Goal: Information Seeking & Learning: Find specific fact

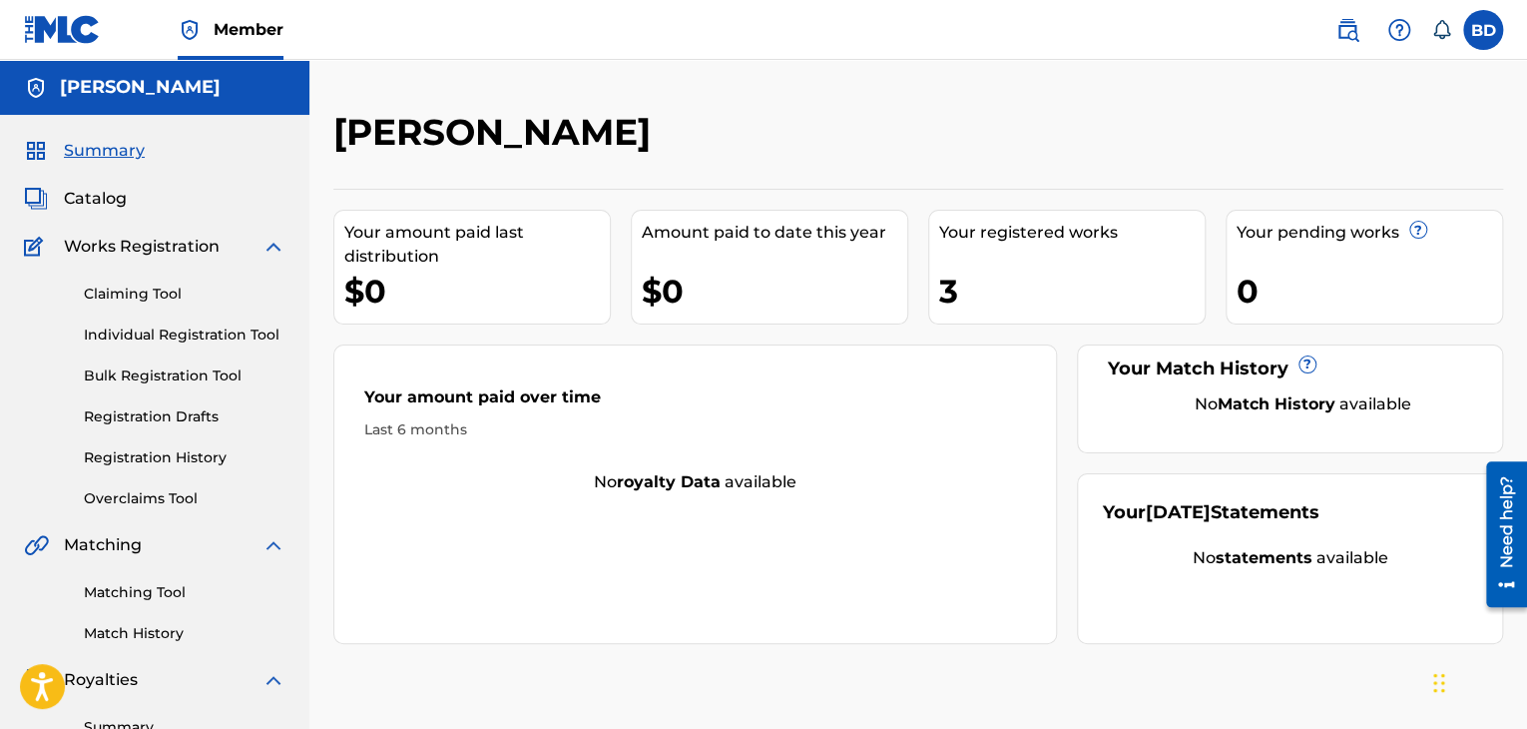
click at [212, 455] on link "Registration History" at bounding box center [185, 457] width 202 height 21
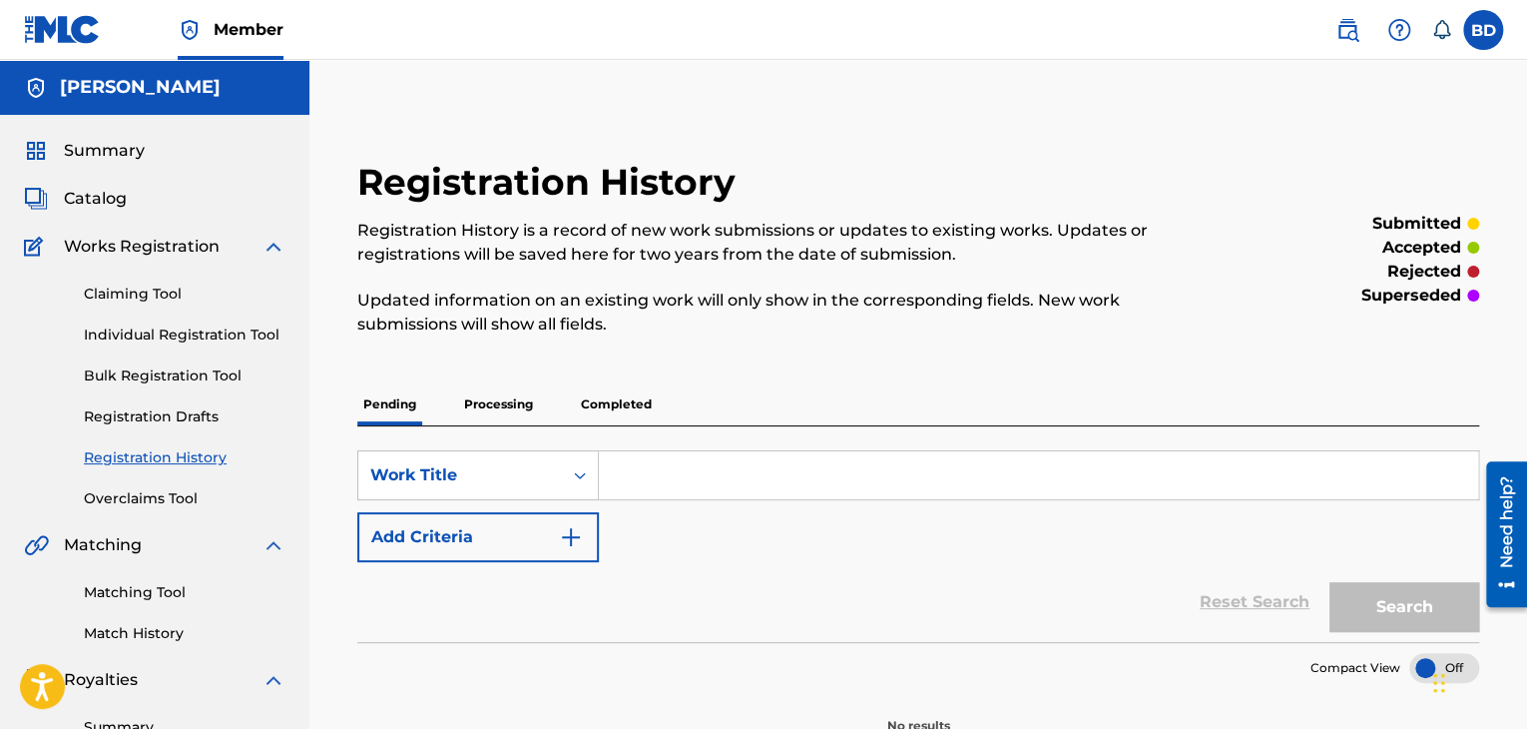
click at [480, 404] on p "Processing" at bounding box center [498, 404] width 81 height 42
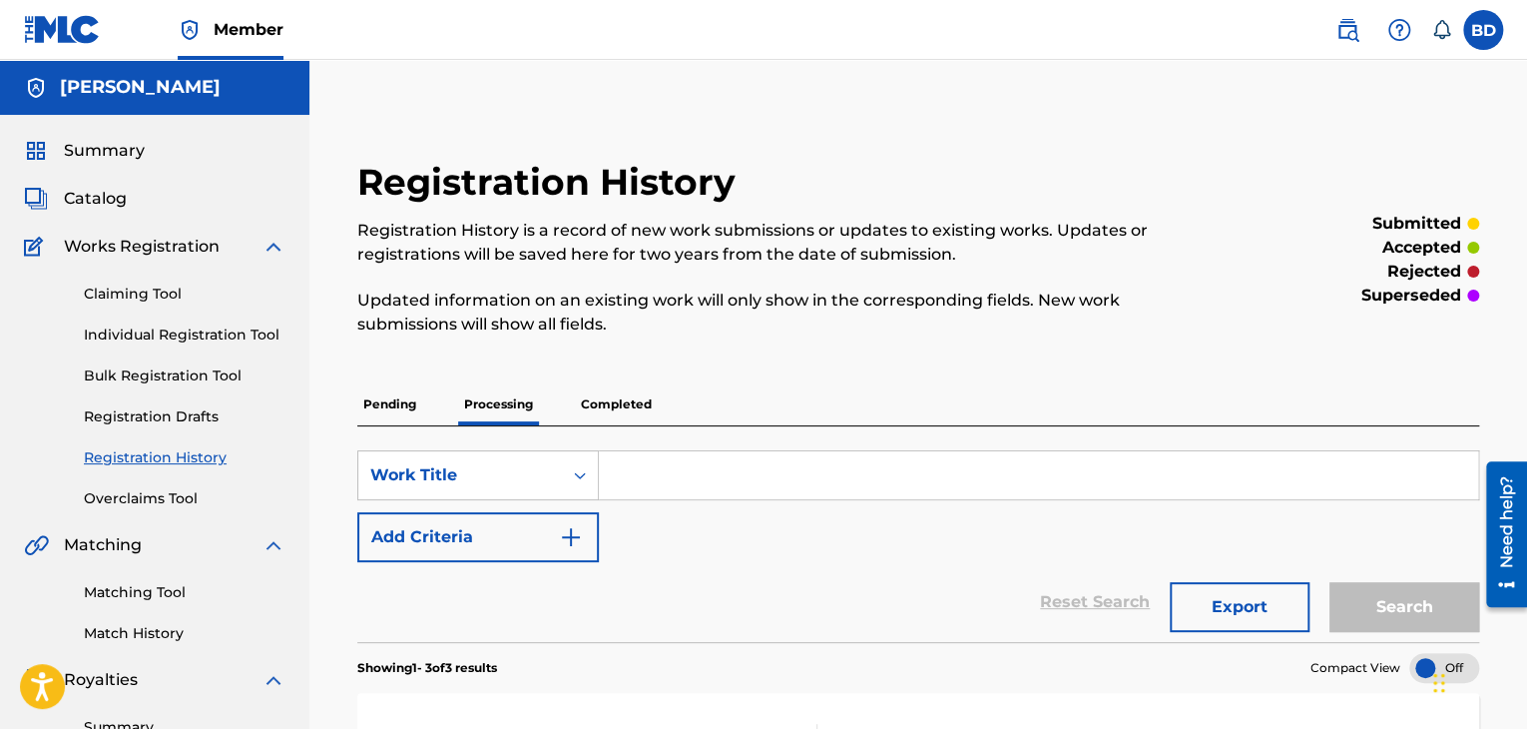
click at [166, 588] on link "Matching Tool" at bounding box center [185, 592] width 202 height 21
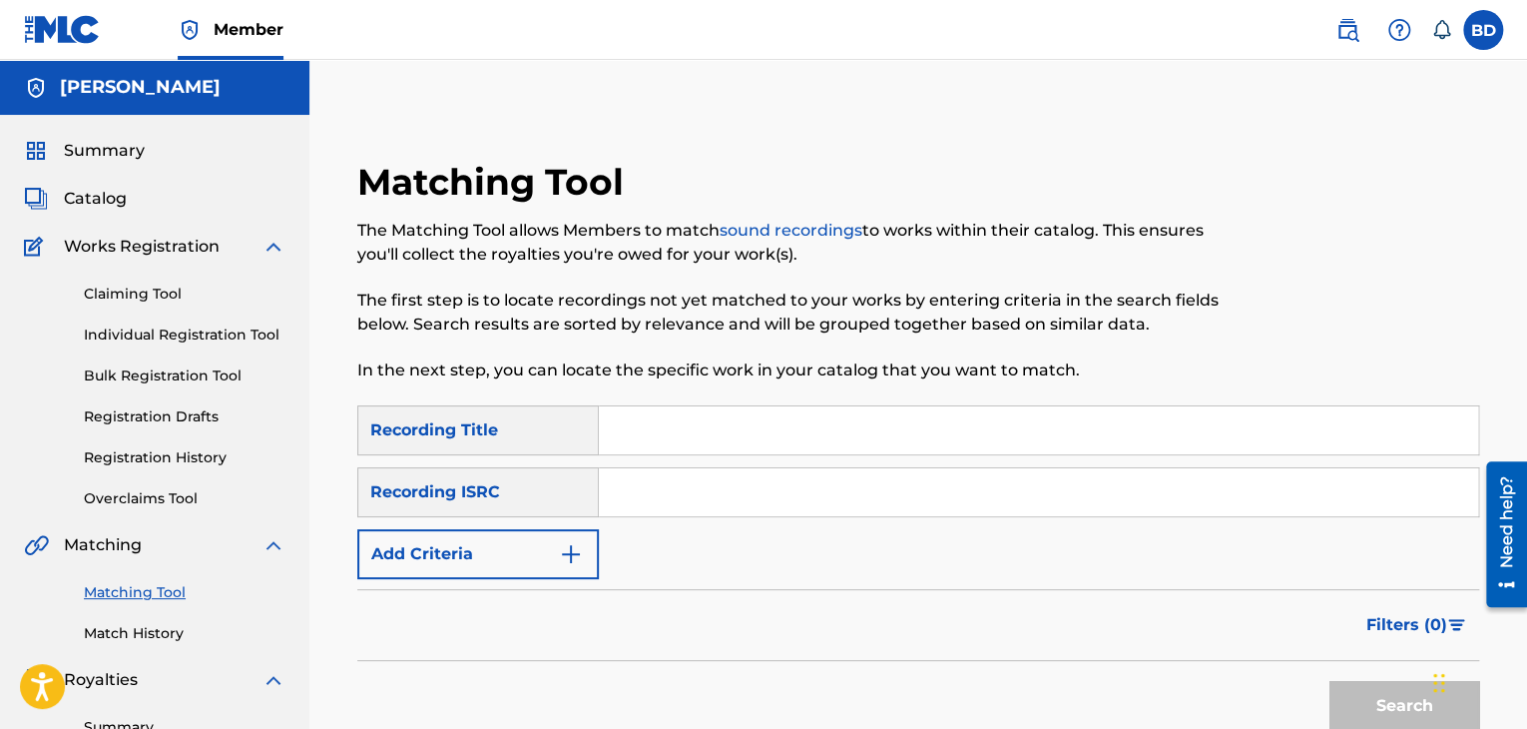
click at [642, 507] on input "Search Form" at bounding box center [1038, 492] width 879 height 48
paste input "[PERSON_NAME]"
type input "[PERSON_NAME]"
paste input "QZN882327534"
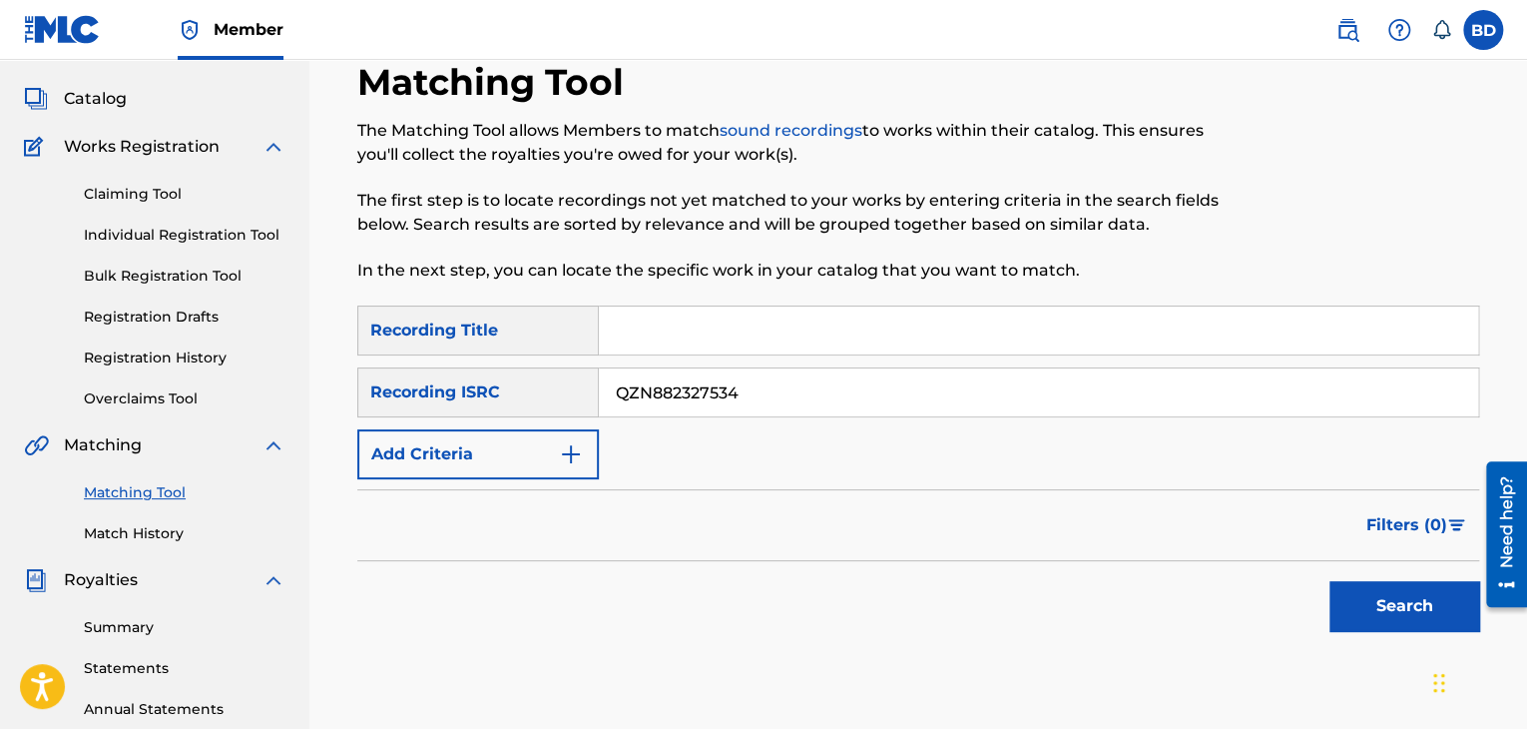
type input "QZN882327534"
drag, startPoint x: 1418, startPoint y: 621, endPoint x: 1398, endPoint y: 603, distance: 26.9
click at [1418, 620] on button "Search" at bounding box center [1405, 606] width 150 height 50
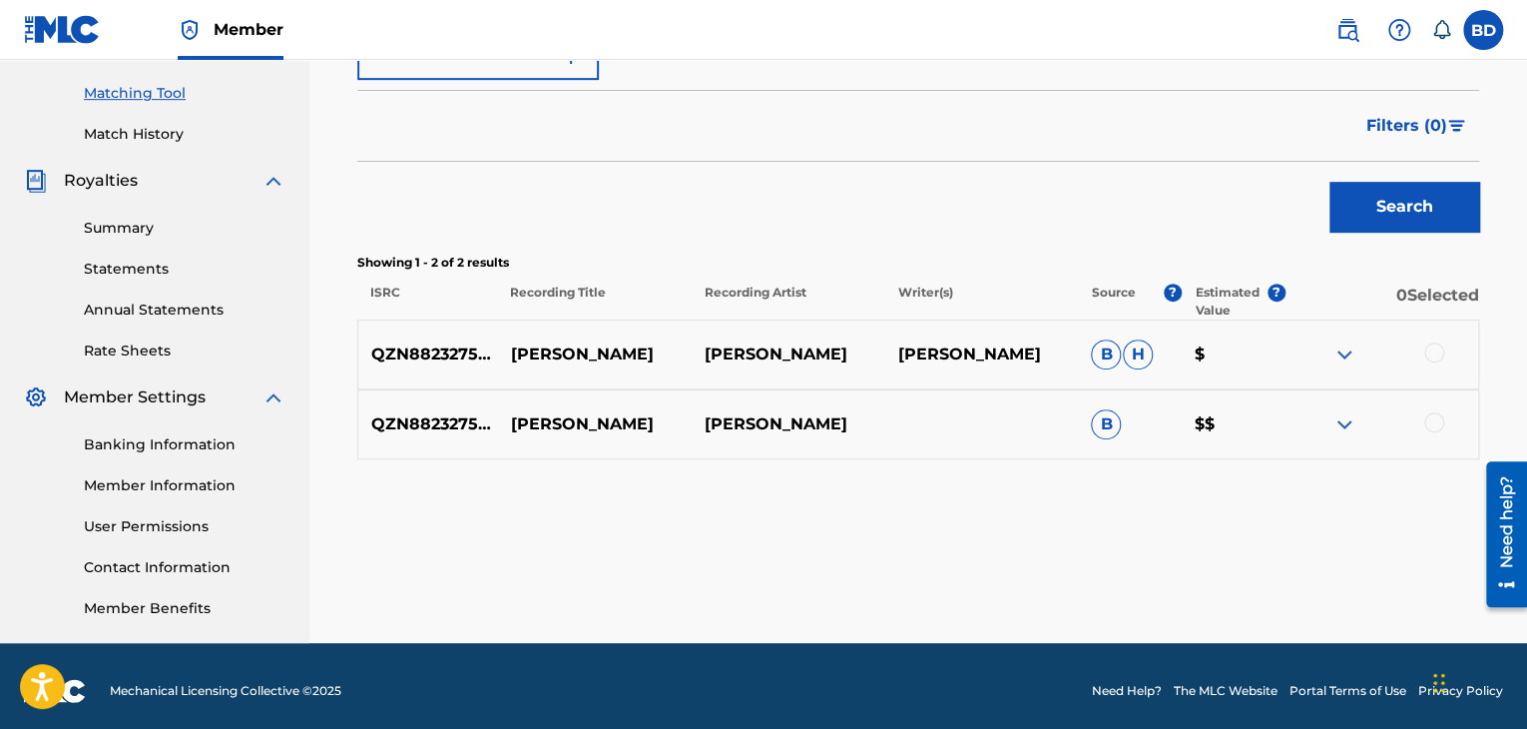
click at [1336, 424] on img at bounding box center [1345, 424] width 24 height 24
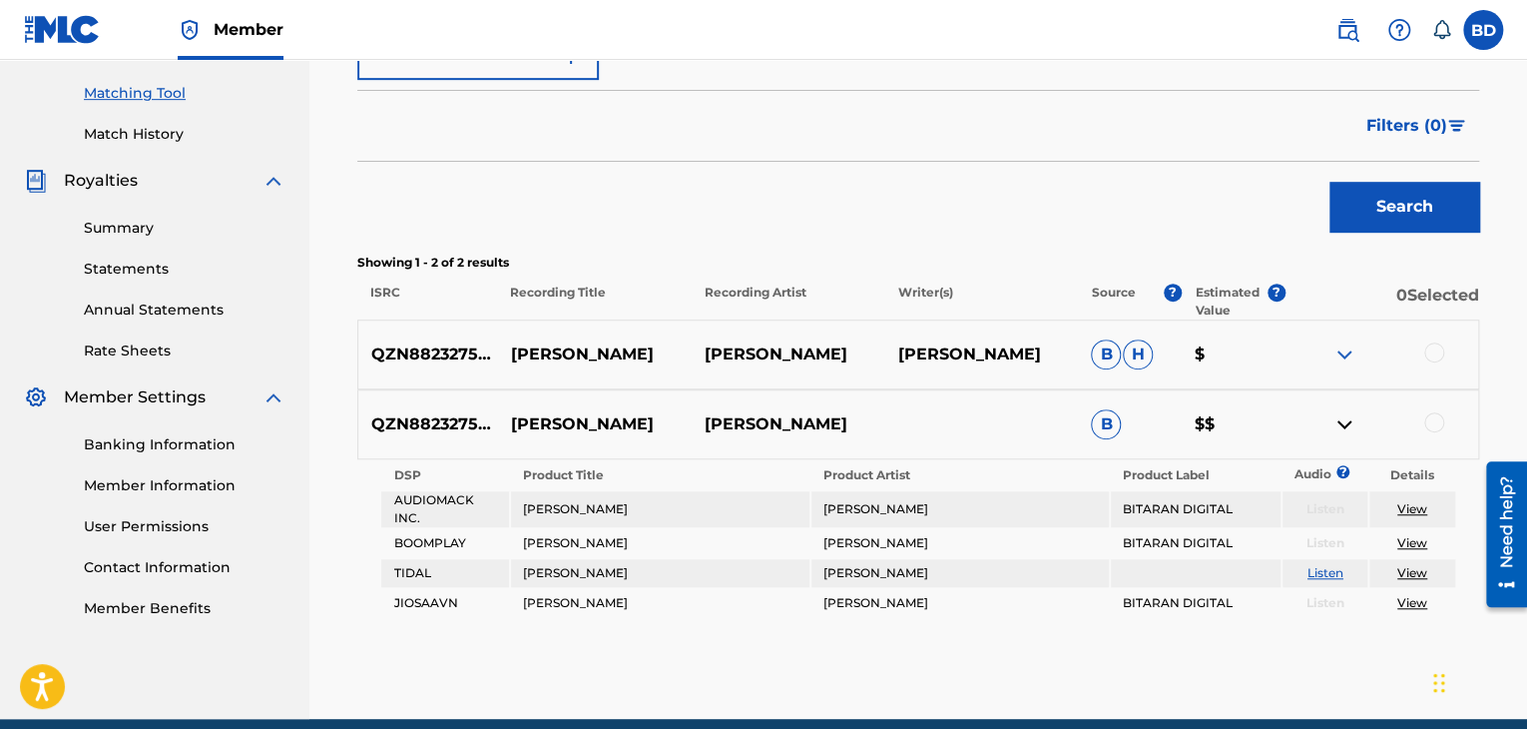
click at [1344, 354] on img at bounding box center [1345, 354] width 24 height 24
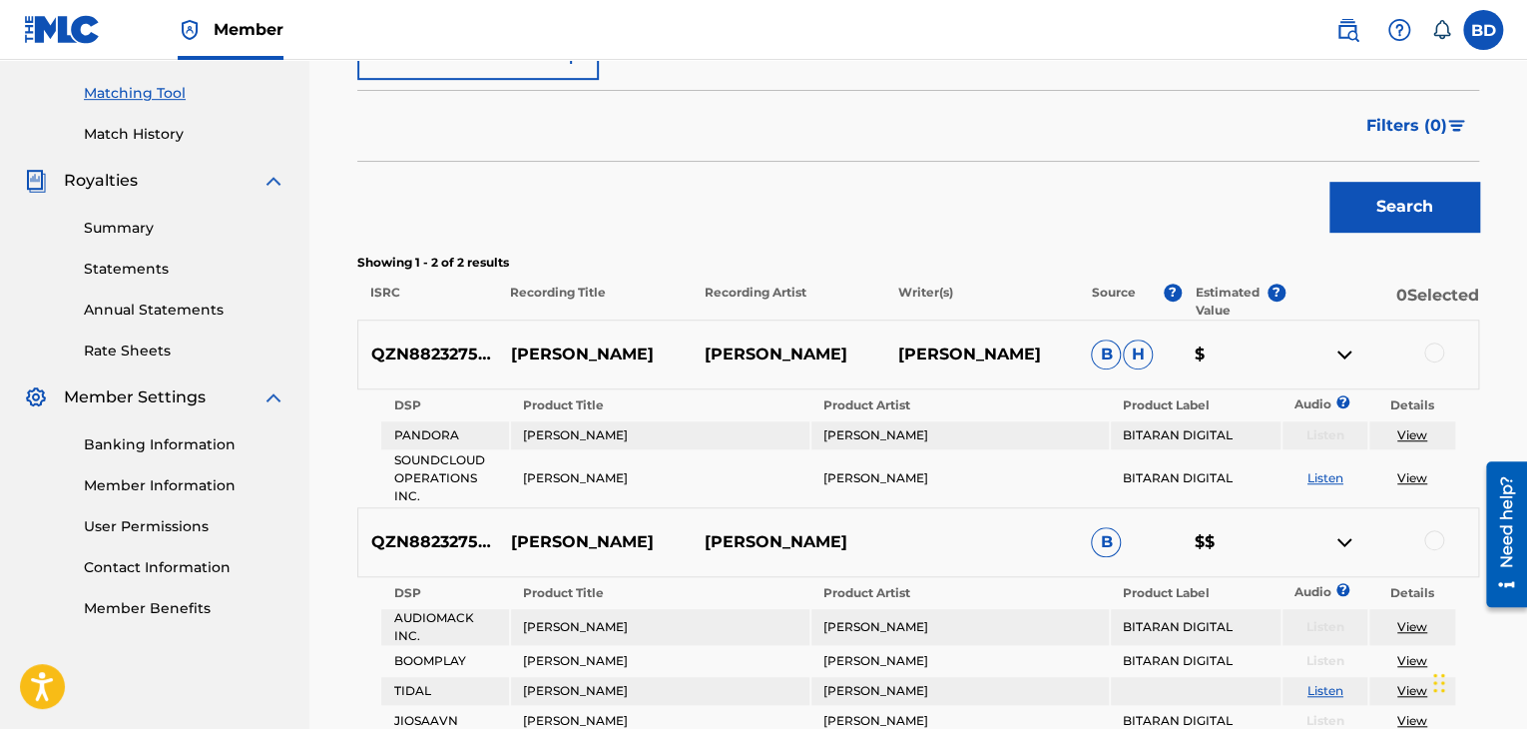
drag, startPoint x: 512, startPoint y: 325, endPoint x: 592, endPoint y: 374, distance: 93.6
click at [595, 366] on p "[PERSON_NAME]" at bounding box center [595, 354] width 194 height 24
copy p "[PERSON_NAME]"
click at [1350, 30] on img at bounding box center [1348, 30] width 24 height 24
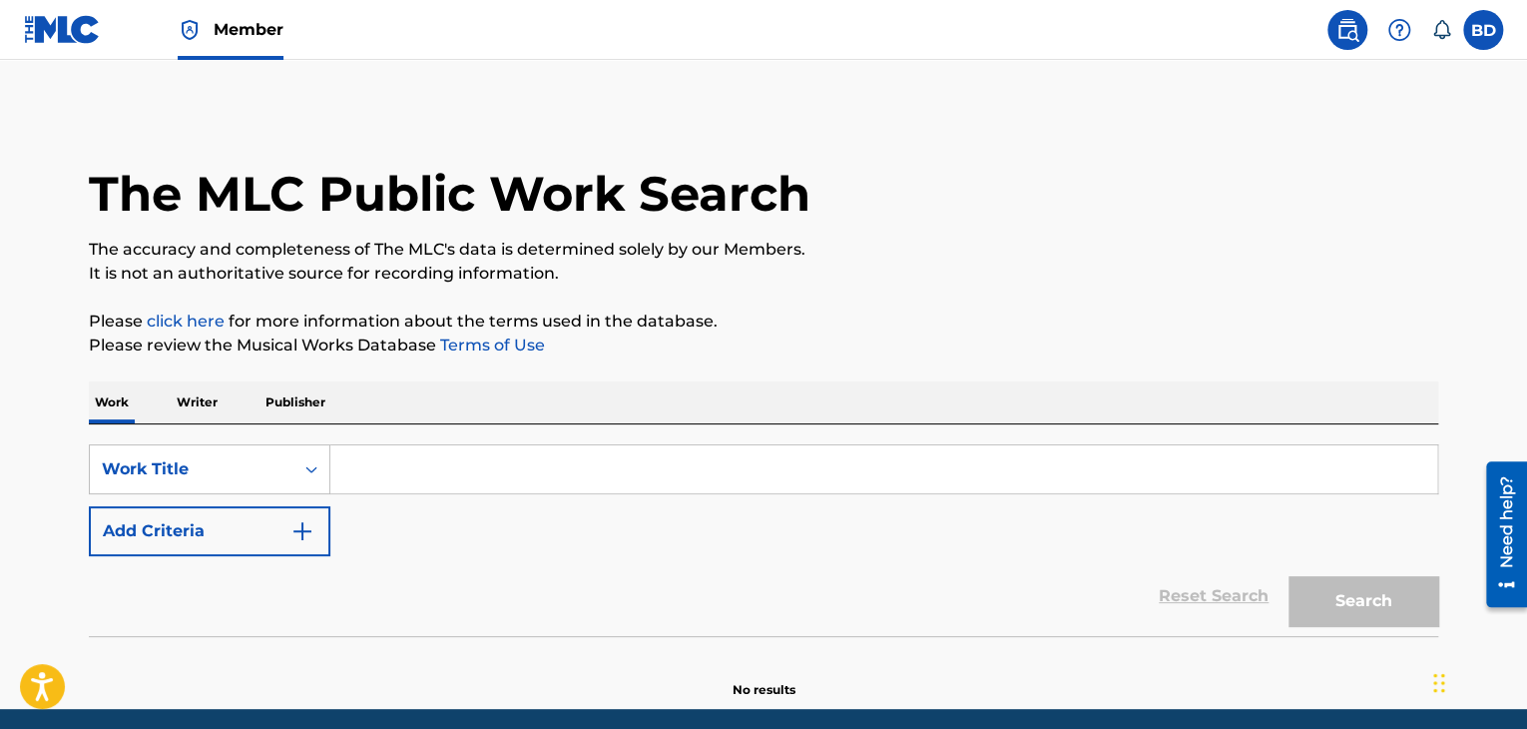
click at [418, 436] on div "SearchWithCriteria003a9e76-4b53-4409-aa97-e74c2d42f387 Work Title Add Criteria …" at bounding box center [764, 530] width 1350 height 212
click at [401, 457] on input "Search Form" at bounding box center [883, 469] width 1107 height 48
paste input "[PERSON_NAME]"
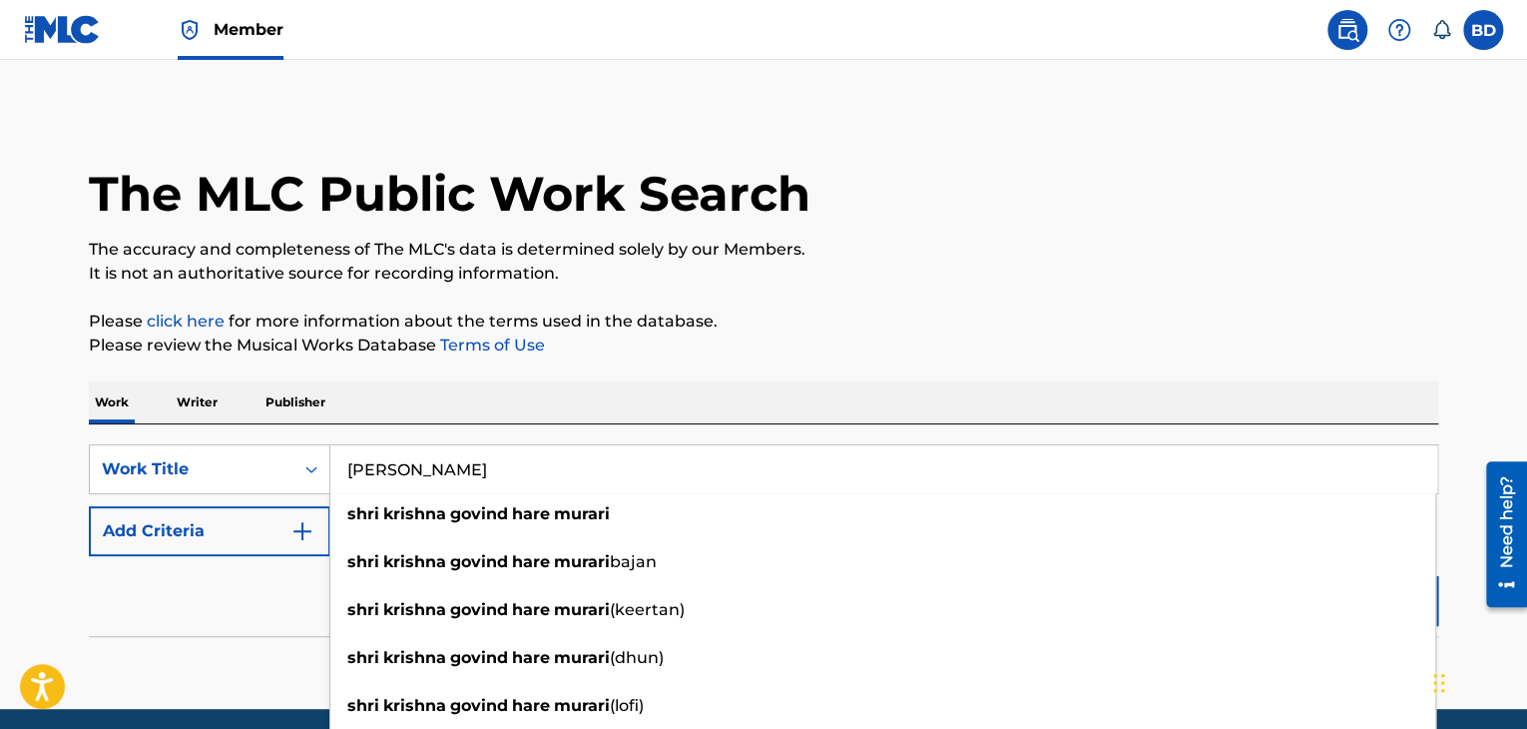
type input "[PERSON_NAME]"
drag, startPoint x: 1453, startPoint y: 330, endPoint x: 1427, endPoint y: 400, distance: 74.5
click at [1450, 331] on div "The MLC Public Work Search The accuracy and completeness of The MLC's data is d…" at bounding box center [763, 404] width 1397 height 589
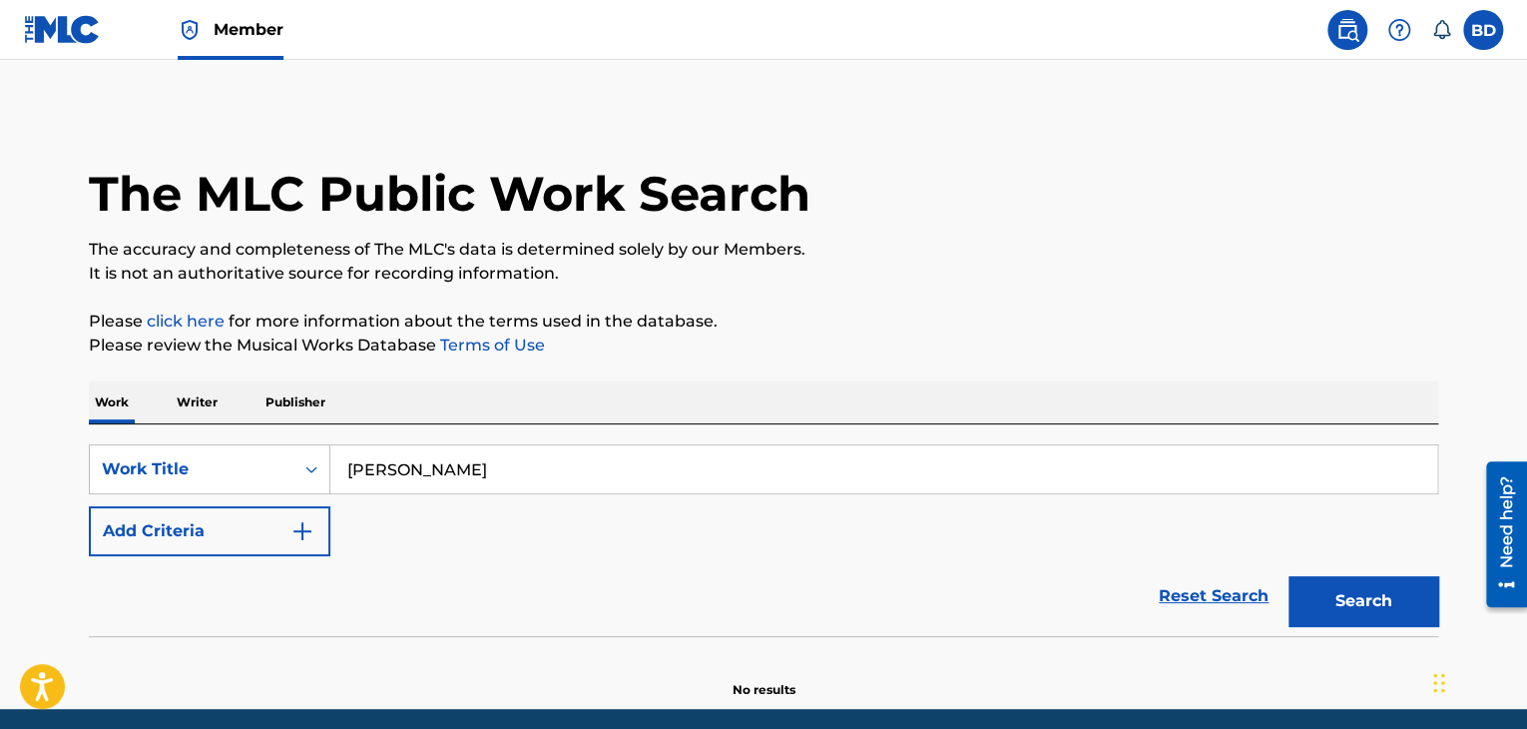
click at [1358, 603] on button "Search" at bounding box center [1364, 601] width 150 height 50
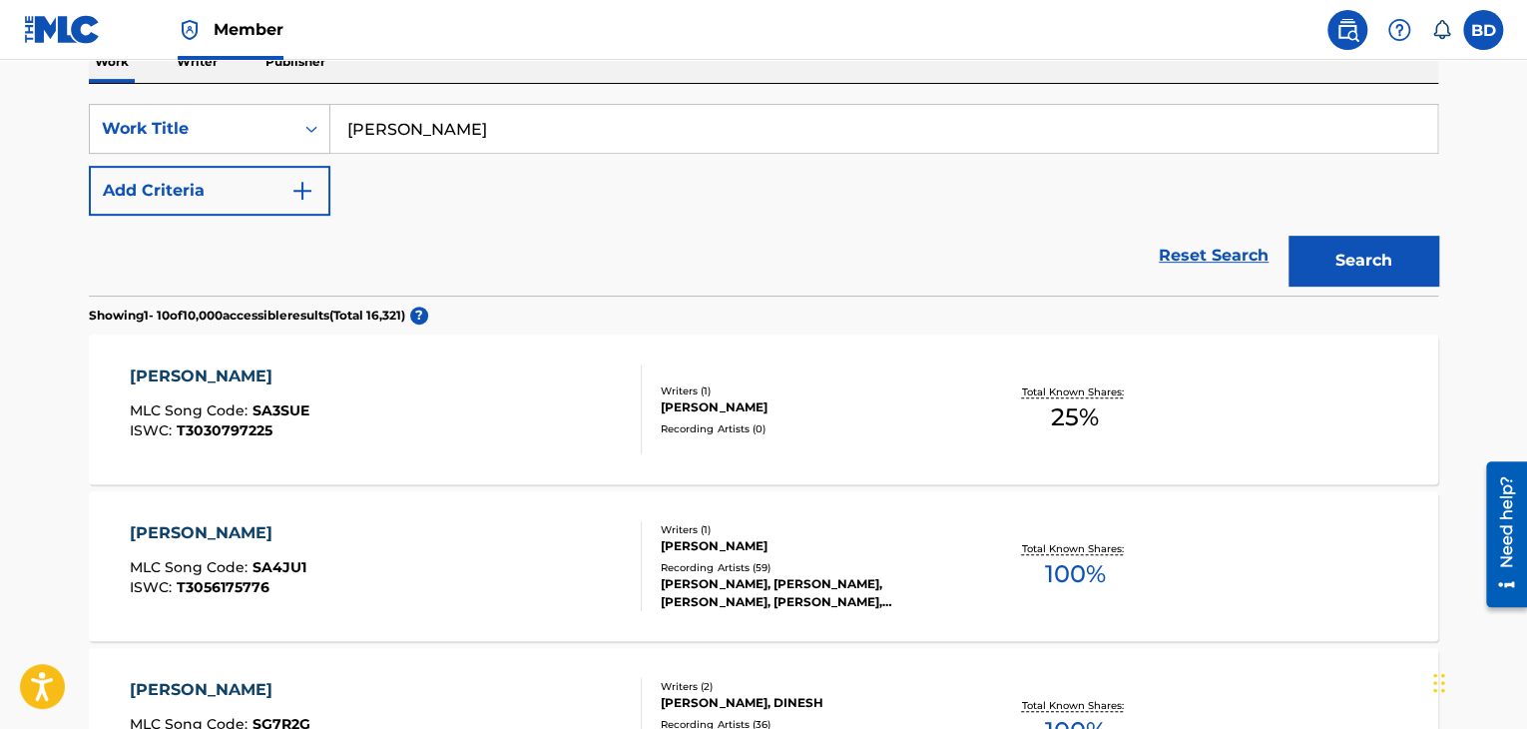
scroll to position [440, 0]
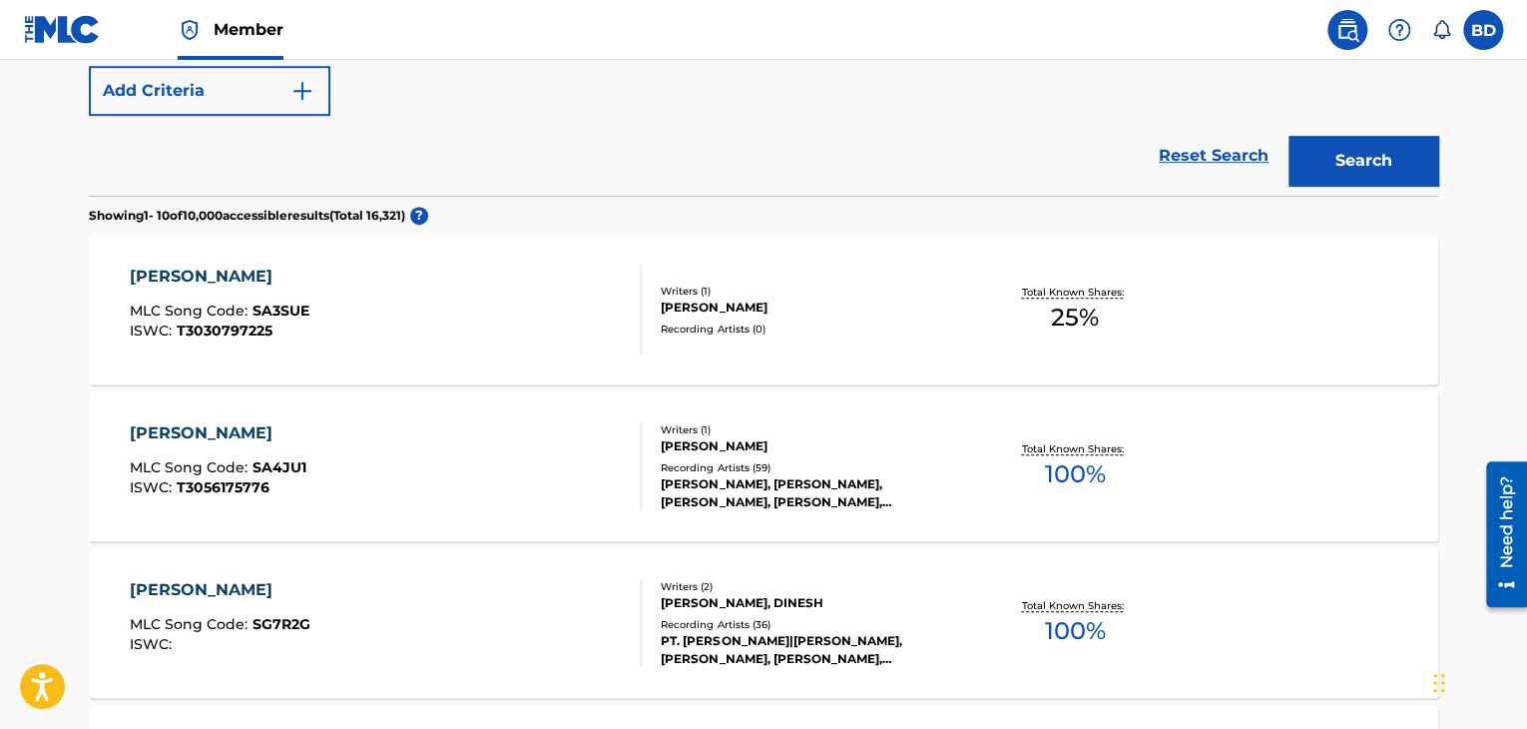
click at [848, 440] on div "[PERSON_NAME]" at bounding box center [811, 446] width 301 height 18
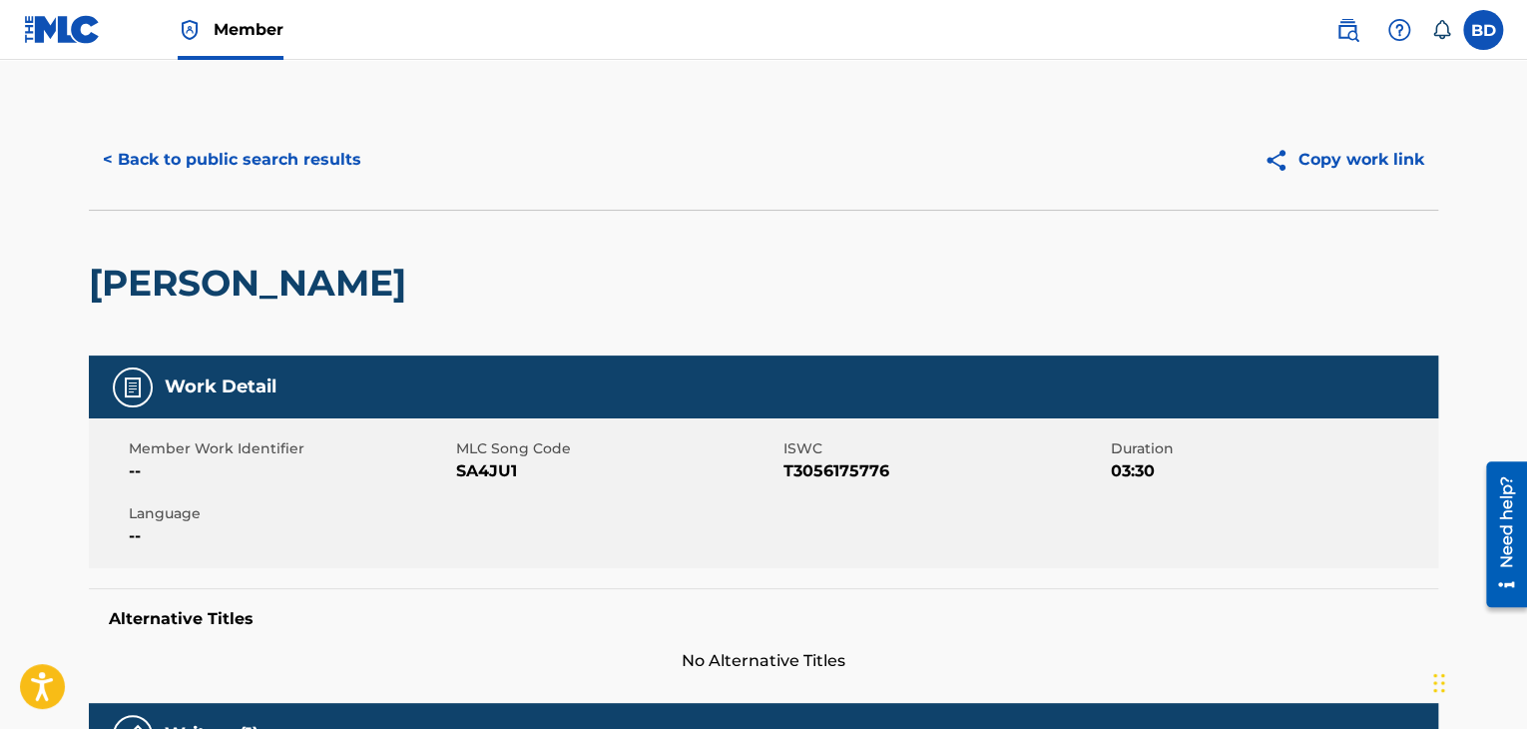
click at [228, 149] on button "< Back to public search results" at bounding box center [232, 160] width 286 height 50
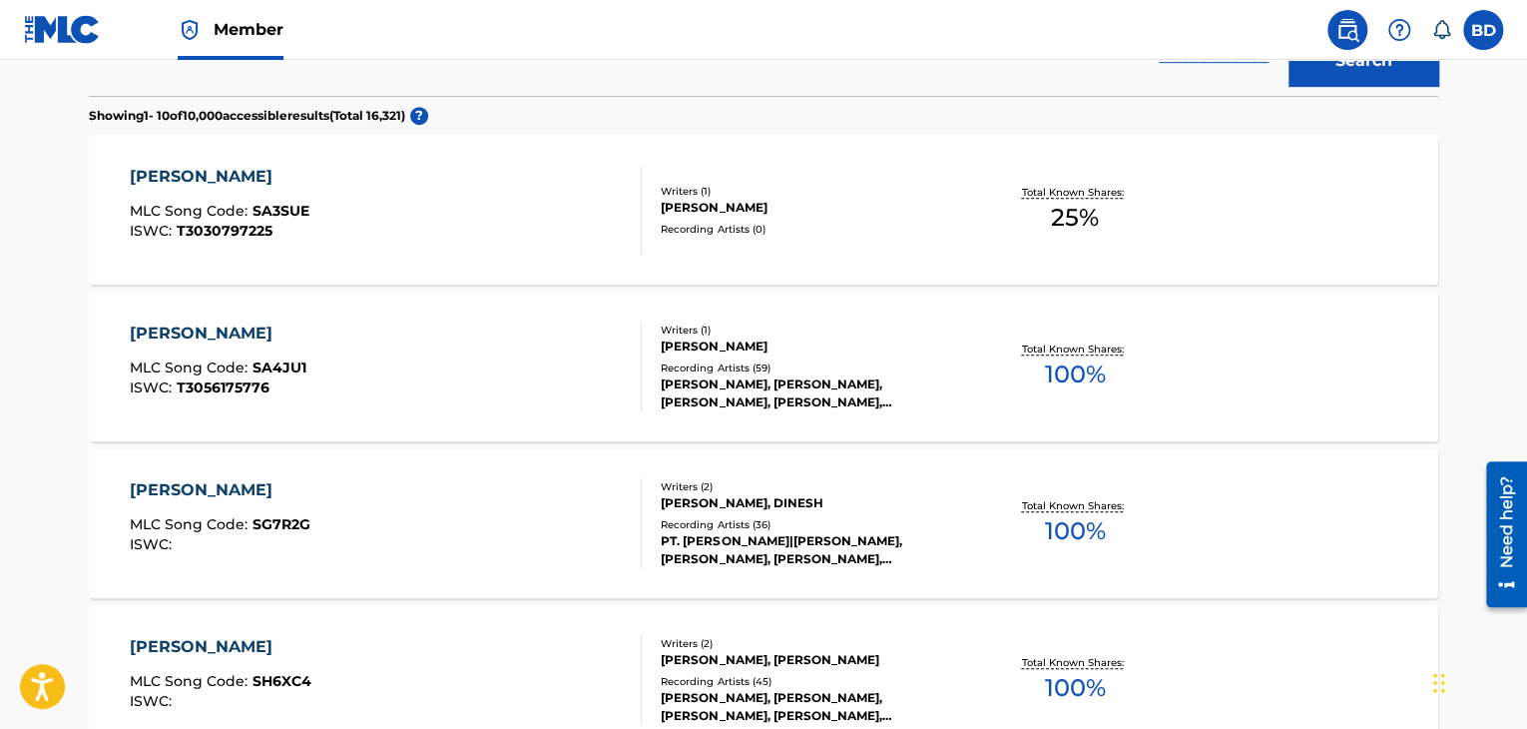
scroll to position [740, 0]
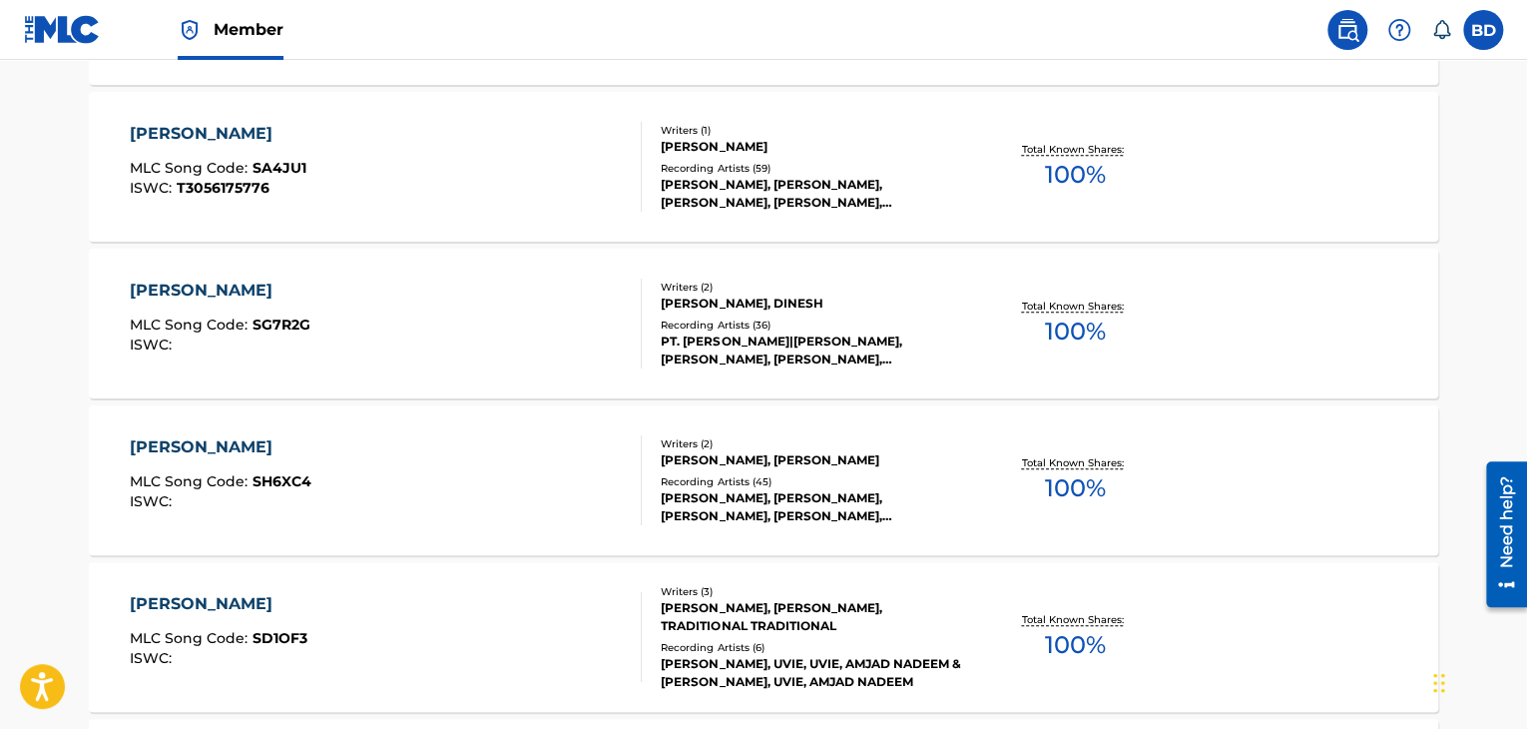
click at [514, 439] on div "[PERSON_NAME] MURARI MLC Song Code : SH6XC4 ISWC :" at bounding box center [386, 480] width 513 height 90
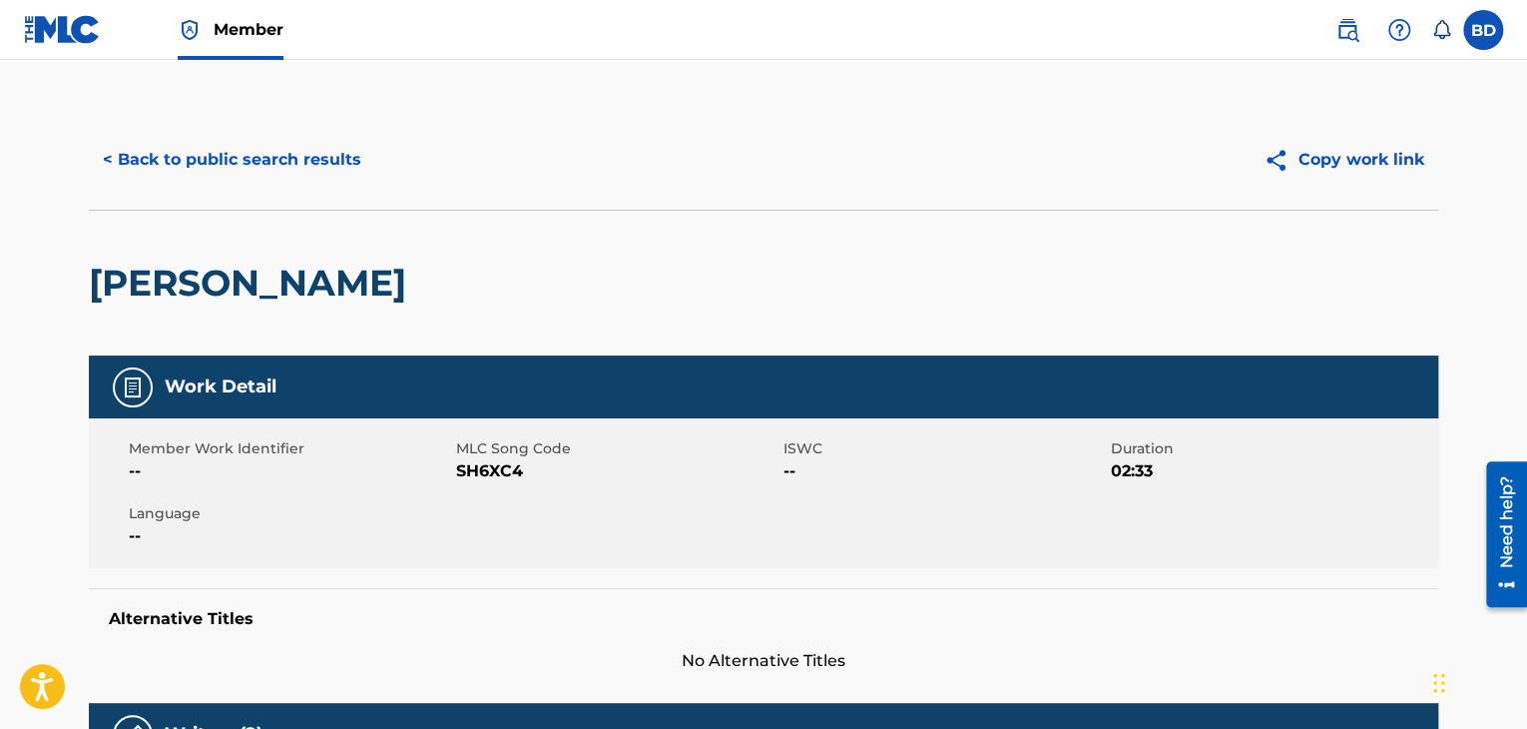
click at [236, 149] on button "< Back to public search results" at bounding box center [232, 160] width 286 height 50
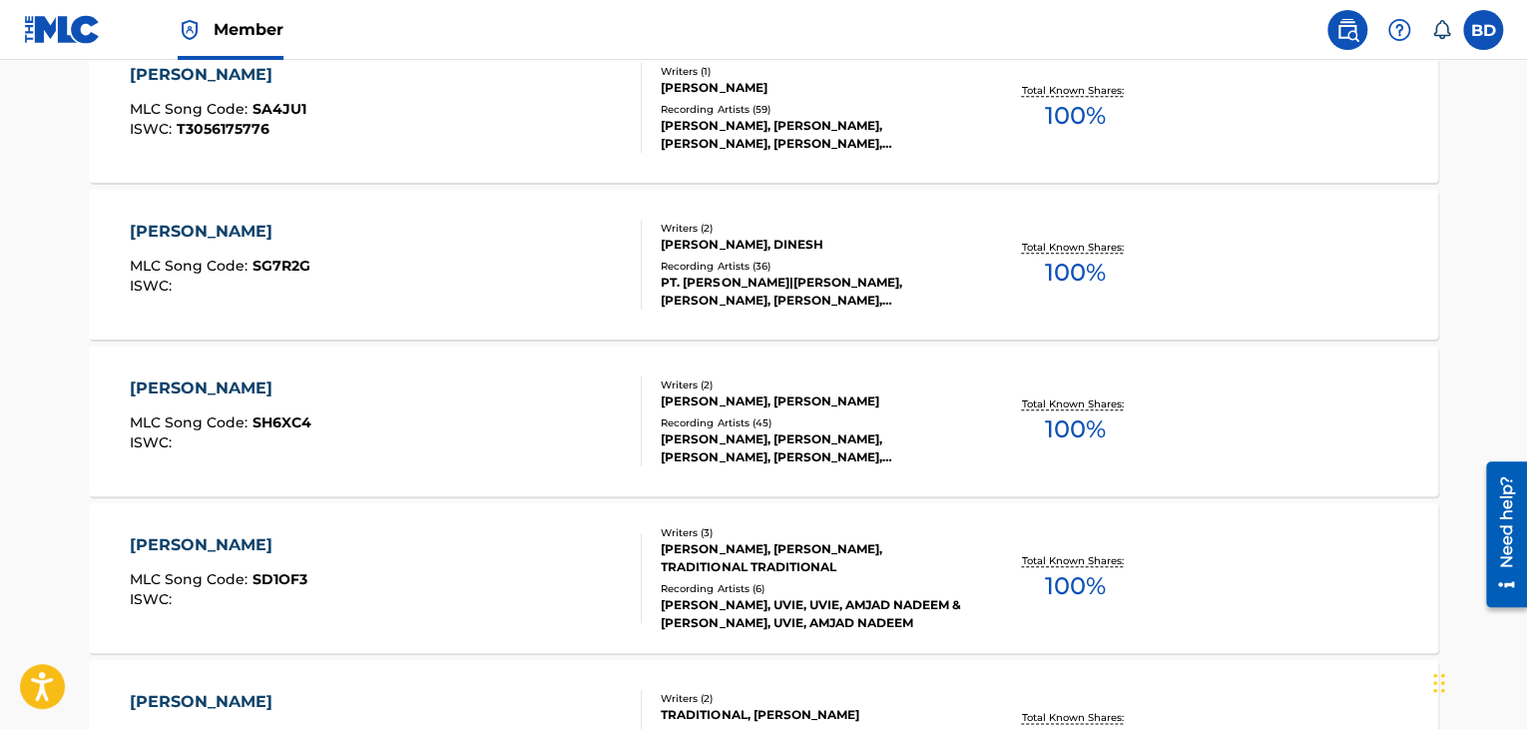
scroll to position [1298, 0]
